Goal: Information Seeking & Learning: Learn about a topic

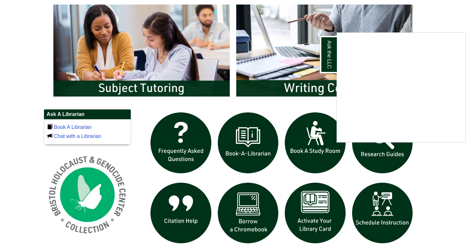
scroll to position [351, 0]
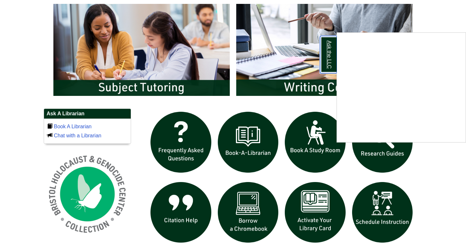
click at [329, 49] on link "Ask the LLC" at bounding box center [328, 54] width 17 height 37
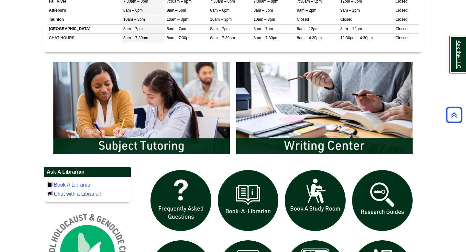
scroll to position [292, 0]
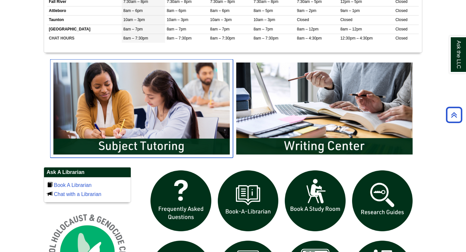
click at [171, 130] on img "slideshow" at bounding box center [141, 108] width 183 height 98
click at [189, 101] on img "slideshow" at bounding box center [141, 108] width 183 height 98
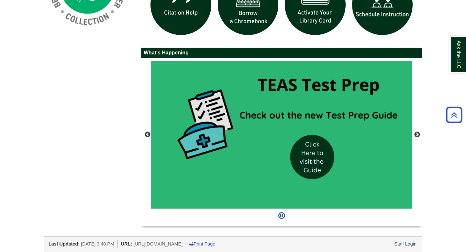
scroll to position [559, 0]
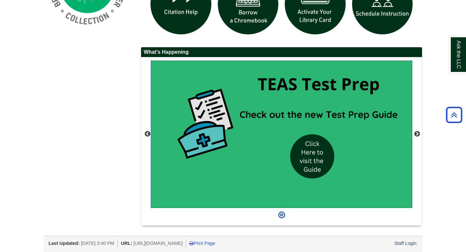
click at [313, 150] on img "slideshow" at bounding box center [282, 134] width 262 height 147
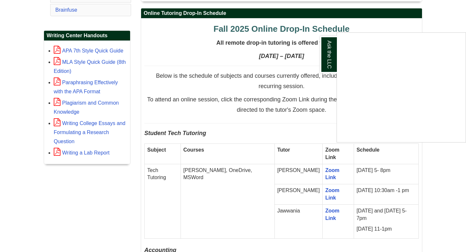
scroll to position [254, 0]
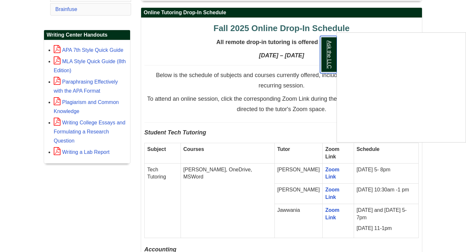
click at [332, 50] on link "Ask the LLC" at bounding box center [328, 54] width 17 height 37
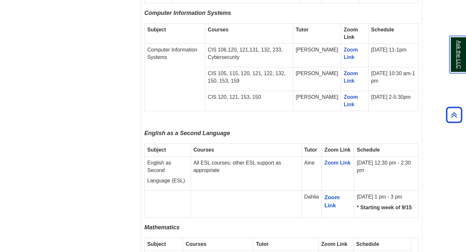
scroll to position [697, 0]
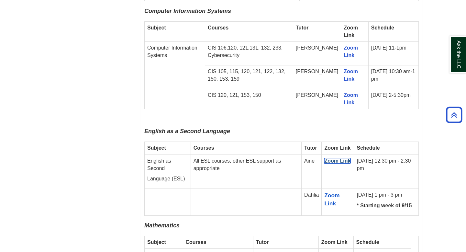
click at [332, 158] on link "Zoom Link" at bounding box center [337, 161] width 26 height 6
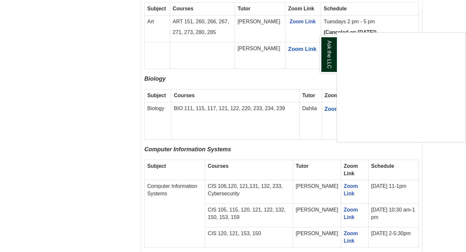
scroll to position [600, 0]
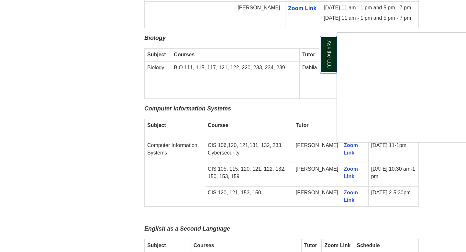
click at [330, 57] on link "Ask the LLC" at bounding box center [328, 54] width 17 height 37
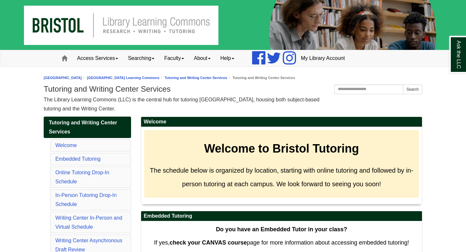
scroll to position [26, 0]
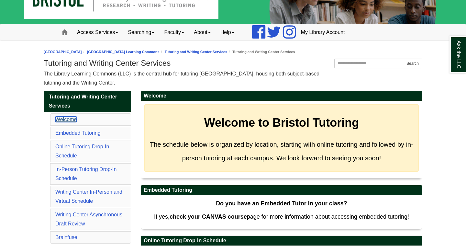
click at [67, 120] on link "Welcome" at bounding box center [65, 120] width 21 height 6
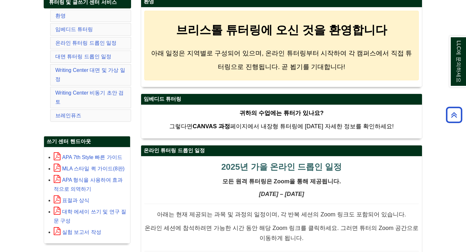
scroll to position [108, 0]
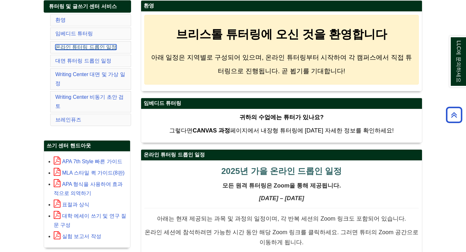
click at [87, 45] on font "온라인 튜터링 드롭인 일정" at bounding box center [85, 47] width 61 height 6
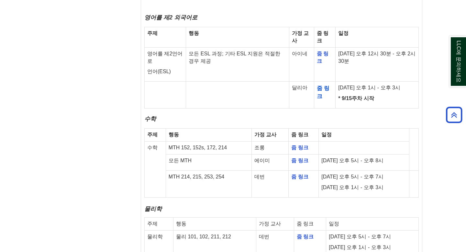
scroll to position [792, 0]
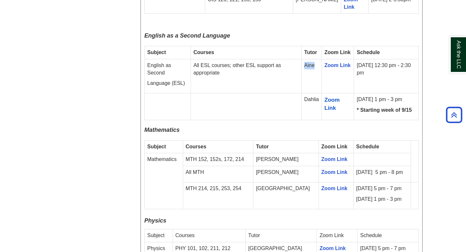
drag, startPoint x: 318, startPoint y: 66, endPoint x: 174, endPoint y: 53, distance: 144.3
click at [193, 63] on tr "English as Second Language (ESL) All ESL courses; other ESL support as appropri…" at bounding box center [282, 76] width 274 height 34
click at [153, 80] on p "Language (ESL)" at bounding box center [167, 83] width 41 height 7
drag, startPoint x: 147, startPoint y: 49, endPoint x: 390, endPoint y: 59, distance: 243.7
click at [390, 59] on tr "English as Second Language (ESL) All ESL courses; other ESL support as appropri…" at bounding box center [282, 76] width 274 height 34
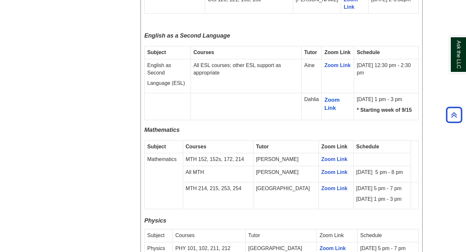
click at [390, 62] on p "[DATE] 12:30 pm - 2:30 pm" at bounding box center [386, 69] width 59 height 15
drag, startPoint x: 364, startPoint y: 57, endPoint x: 349, endPoint y: 49, distance: 17.4
click at [349, 59] on tr "English as Second Language (ESL) All ESL courses; other ESL support as appropri…" at bounding box center [282, 76] width 274 height 34
click at [375, 62] on p "[DATE] 12:30 pm - 2:30 pm" at bounding box center [386, 69] width 59 height 15
drag, startPoint x: 365, startPoint y: 59, endPoint x: 355, endPoint y: 51, distance: 13.1
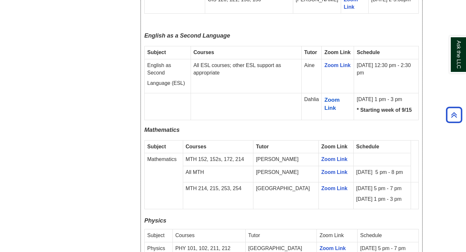
click at [357, 62] on p "[DATE] 12:30 pm - 2:30 pm" at bounding box center [386, 69] width 59 height 15
copy p "[DATE] 12:30 pm - 2:30 pm"
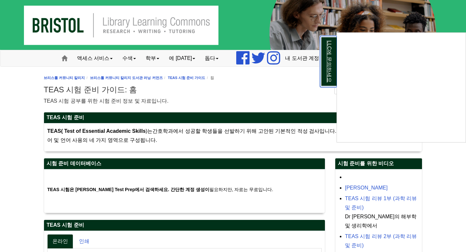
click at [327, 63] on font "LLC에 문의하세요" at bounding box center [330, 61] width 6 height 42
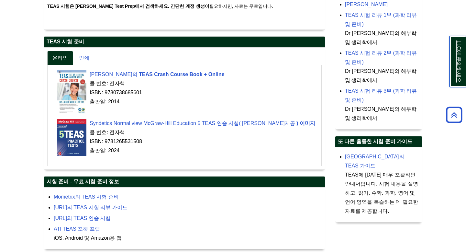
scroll to position [204, 0]
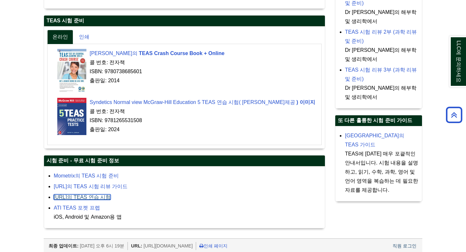
click at [101, 194] on font "TEASPracticeTest.com의 TEAS 연습 시험" at bounding box center [82, 197] width 57 height 6
click at [128, 185] on font "RegisteredNursing.org의 TEAS 시험 리뷰 가이드" at bounding box center [91, 187] width 74 height 6
